Goal: Task Accomplishment & Management: Manage account settings

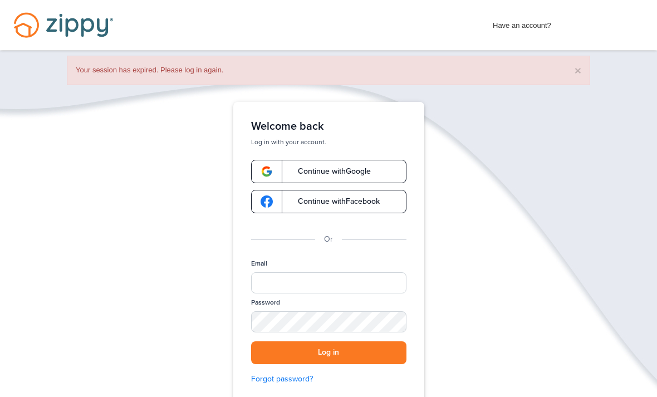
click at [346, 262] on div "Email" at bounding box center [328, 278] width 155 height 39
click at [343, 288] on input "Email" at bounding box center [328, 282] width 155 height 21
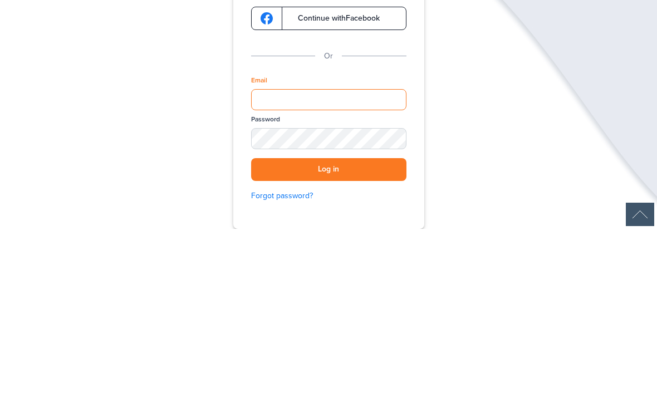
type input "**********"
click at [328, 326] on button "Log in" at bounding box center [328, 337] width 155 height 23
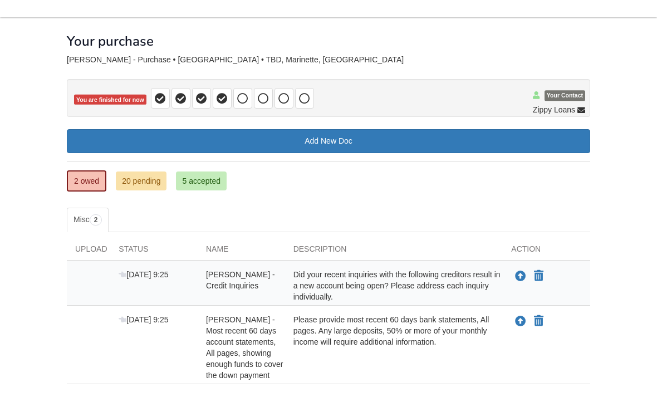
scroll to position [33, 0]
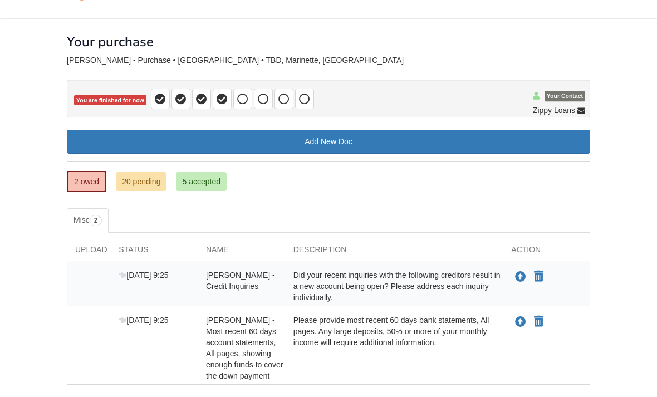
click at [83, 180] on link "2 owed" at bounding box center [87, 181] width 40 height 21
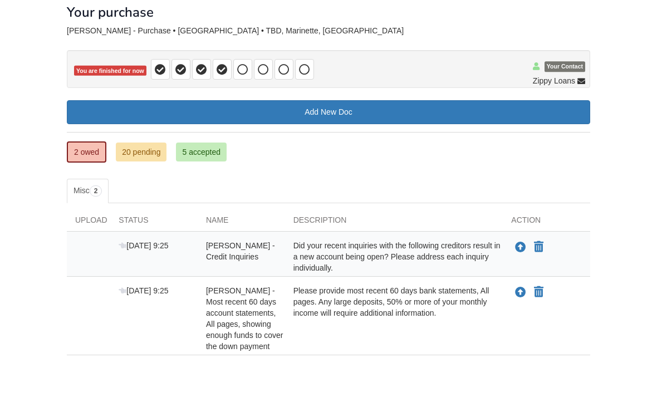
scroll to position [79, 0]
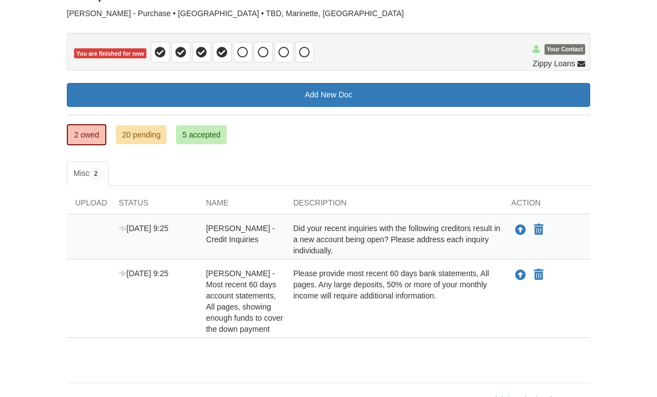
click at [39, 203] on body "[EMAIL_ADDRESS][DOMAIN_NAME] Logout" at bounding box center [328, 174] width 657 height 507
